Goal: Task Accomplishment & Management: Use online tool/utility

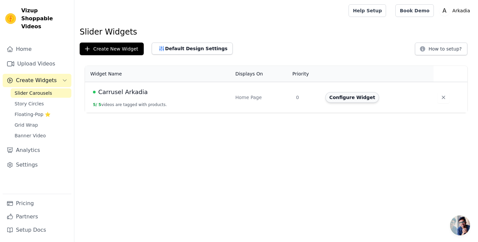
click at [336, 101] on button "Configure Widget" at bounding box center [352, 97] width 54 height 11
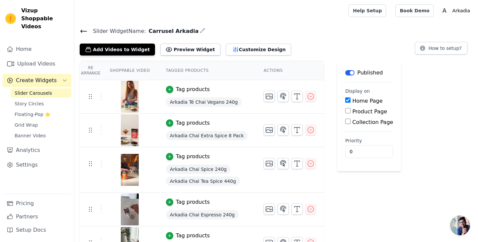
scroll to position [18, 0]
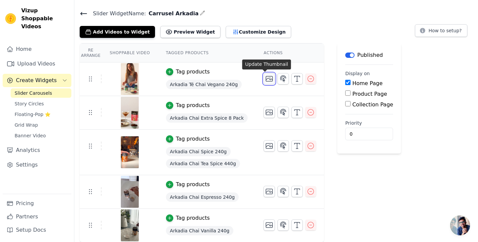
click at [266, 79] on icon "button" at bounding box center [269, 79] width 8 height 8
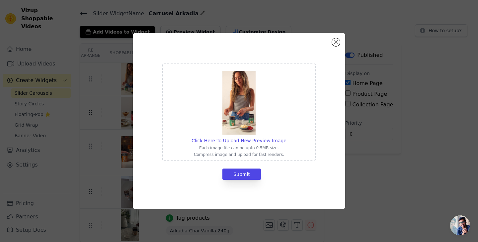
scroll to position [0, 0]
click at [336, 41] on button "Close modal" at bounding box center [336, 42] width 8 height 8
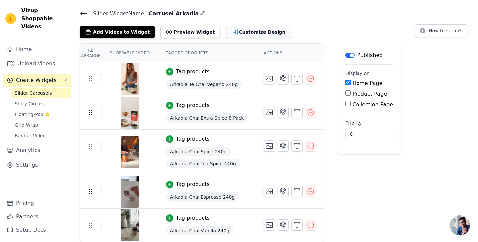
click at [253, 35] on button "Customize Design" at bounding box center [258, 32] width 65 height 12
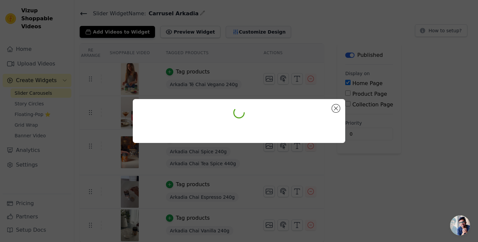
scroll to position [0, 0]
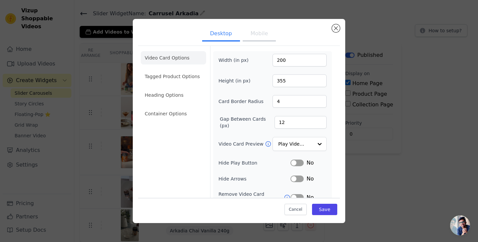
click at [258, 34] on button "Mobile" at bounding box center [259, 34] width 33 height 15
click at [306, 146] on input "Video Card Preview" at bounding box center [296, 143] width 34 height 13
click at [332, 129] on div "Width (in px) 200 Height (in px) 355 Card Border Radius 4 Gap Between Cards (px…" at bounding box center [272, 160] width 119 height 219
click at [210, 36] on button "Desktop" at bounding box center [221, 34] width 38 height 15
click at [256, 36] on button "Mobile" at bounding box center [259, 34] width 33 height 15
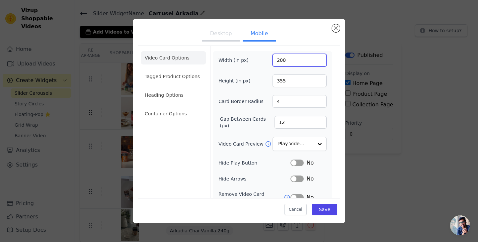
click at [286, 61] on input "200" at bounding box center [300, 60] width 54 height 13
click at [232, 39] on button "Desktop" at bounding box center [221, 34] width 38 height 15
click at [250, 38] on button "Mobile" at bounding box center [259, 34] width 33 height 15
click at [222, 35] on button "Desktop" at bounding box center [221, 34] width 38 height 15
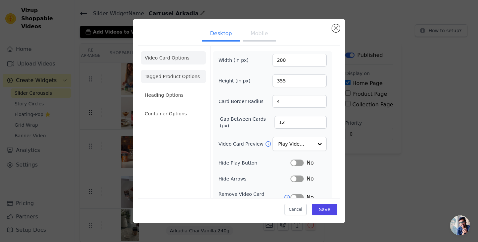
click at [185, 107] on li "Tagged Product Options" at bounding box center [173, 113] width 65 height 13
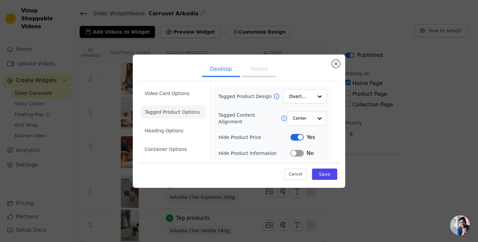
click at [260, 71] on button "Mobile" at bounding box center [259, 69] width 33 height 15
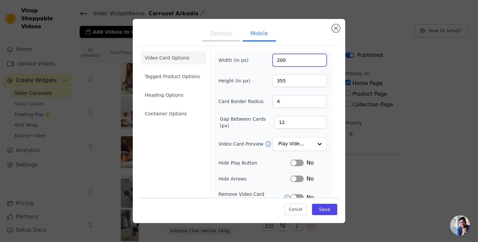
click at [293, 61] on input "200" at bounding box center [300, 60] width 54 height 13
click at [281, 60] on input "200" at bounding box center [300, 60] width 54 height 13
drag, startPoint x: 286, startPoint y: 66, endPoint x: 253, endPoint y: 61, distance: 33.5
click at [253, 61] on div "Width (in px) 9" at bounding box center [272, 60] width 108 height 13
drag, startPoint x: 289, startPoint y: 79, endPoint x: 269, endPoint y: 78, distance: 19.9
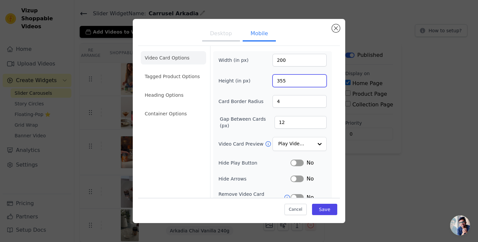
click at [269, 78] on div "Height (in px) 355" at bounding box center [272, 80] width 108 height 13
drag, startPoint x: 293, startPoint y: 59, endPoint x: 269, endPoint y: 60, distance: 23.2
click at [269, 60] on div "Width (in px) 200" at bounding box center [272, 60] width 108 height 13
type input "100"
drag, startPoint x: 294, startPoint y: 82, endPoint x: 264, endPoint y: 80, distance: 30.2
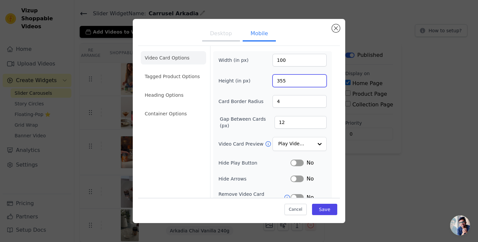
click at [264, 80] on div "Height (in px) 355" at bounding box center [272, 80] width 108 height 13
type input "150"
click at [236, 90] on div "Width (in px) 100 Height (in px) 150 Card Border Radius 4 Gap Between Cards (px…" at bounding box center [272, 161] width 108 height 214
click at [324, 211] on button "Save" at bounding box center [324, 209] width 25 height 11
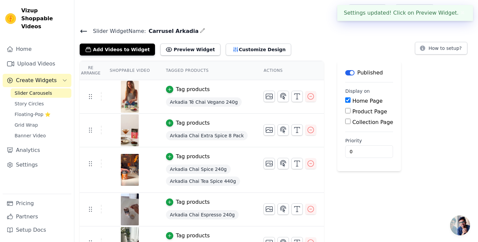
scroll to position [18, 0]
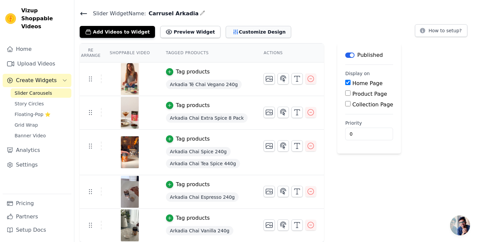
click at [227, 33] on button "Customize Design" at bounding box center [258, 32] width 65 height 12
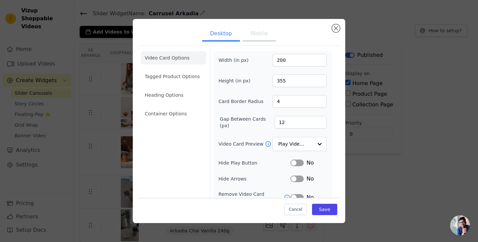
click at [244, 37] on button "Mobile" at bounding box center [259, 34] width 33 height 15
drag, startPoint x: 282, startPoint y: 60, endPoint x: 265, endPoint y: 60, distance: 16.9
click at [265, 60] on div "Width (in px) 100" at bounding box center [272, 60] width 108 height 13
type input "80"
drag, startPoint x: 290, startPoint y: 81, endPoint x: 266, endPoint y: 78, distance: 24.5
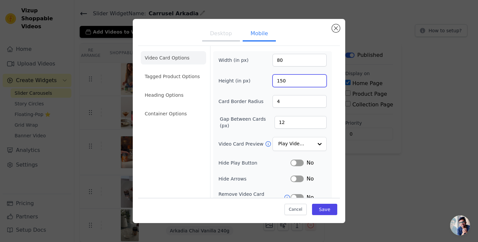
click at [266, 78] on div "Height (in px) 150" at bounding box center [272, 80] width 108 height 13
type input "200"
click at [322, 207] on button "Save" at bounding box center [324, 209] width 25 height 11
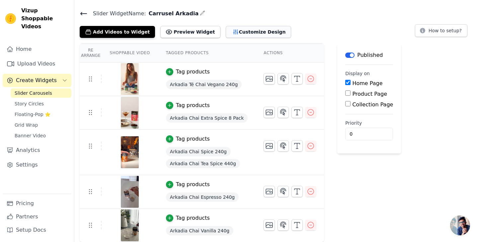
click at [229, 33] on button "Customize Design" at bounding box center [258, 32] width 65 height 12
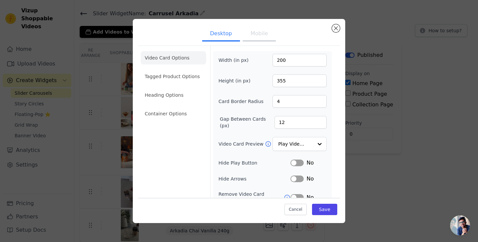
click at [257, 36] on button "Mobile" at bounding box center [259, 34] width 33 height 15
drag, startPoint x: 287, startPoint y: 83, endPoint x: 280, endPoint y: 82, distance: 7.3
click at [280, 82] on input "200" at bounding box center [300, 80] width 54 height 13
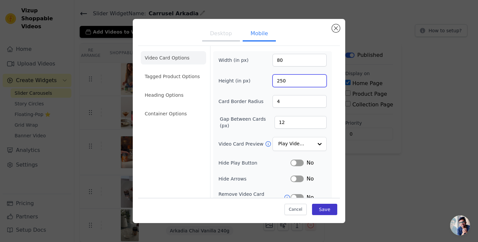
type input "250"
click at [329, 207] on button "Save" at bounding box center [324, 209] width 25 height 11
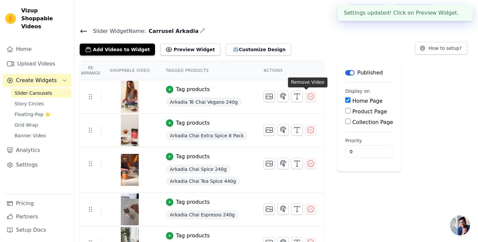
scroll to position [18, 0]
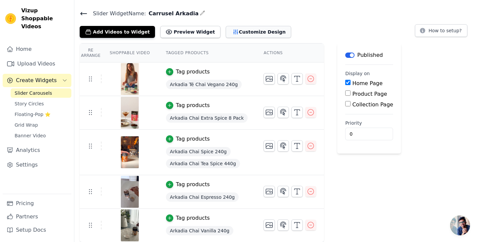
click at [244, 31] on button "Customize Design" at bounding box center [258, 32] width 65 height 12
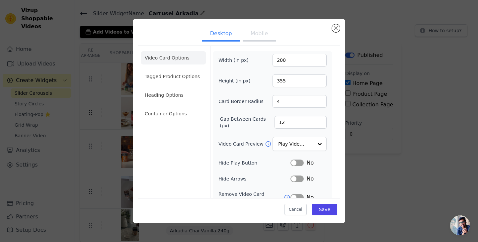
click at [263, 34] on button "Mobile" at bounding box center [259, 34] width 33 height 15
drag, startPoint x: 290, startPoint y: 79, endPoint x: 271, endPoint y: 78, distance: 19.6
click at [271, 78] on div "Height (in px) 250" at bounding box center [272, 80] width 108 height 13
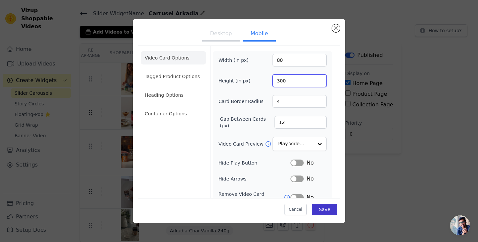
type input "300"
click at [321, 210] on button "Save" at bounding box center [324, 209] width 25 height 11
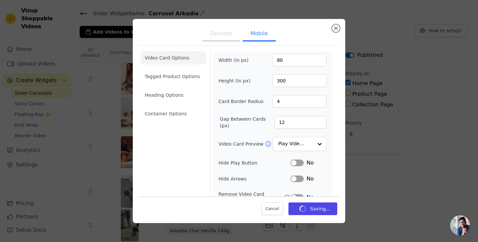
scroll to position [18, 0]
